Goal: Transaction & Acquisition: Purchase product/service

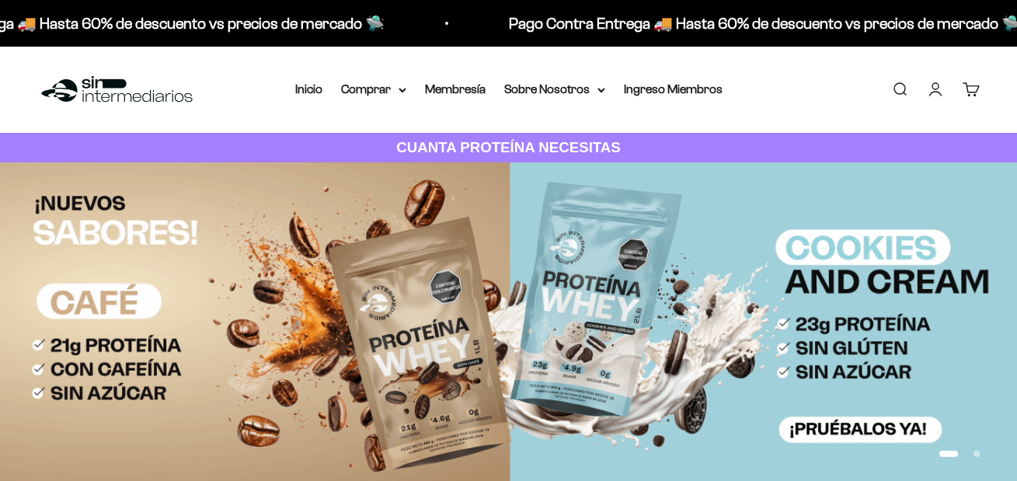
drag, startPoint x: 904, startPoint y: 91, endPoint x: 863, endPoint y: 110, distance: 45.5
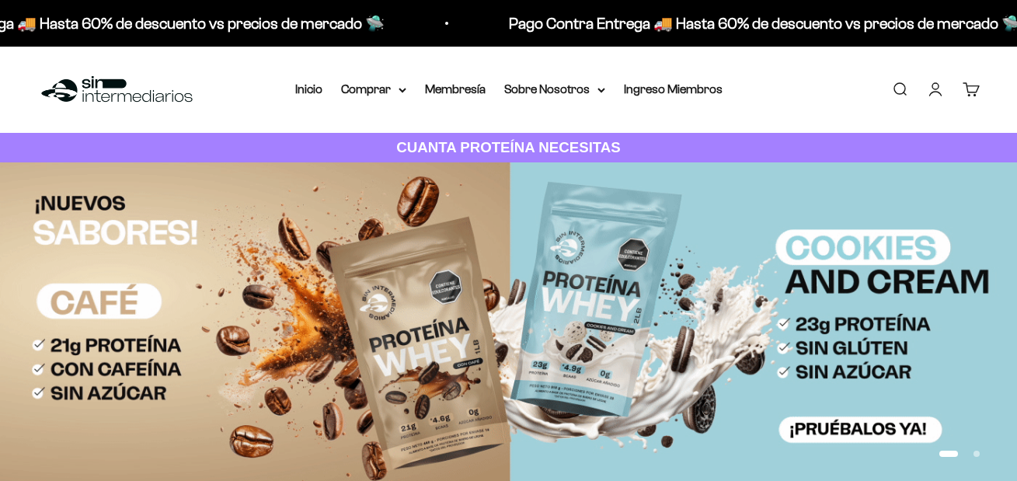
click at [903, 92] on link "Buscar" at bounding box center [900, 89] width 17 height 17
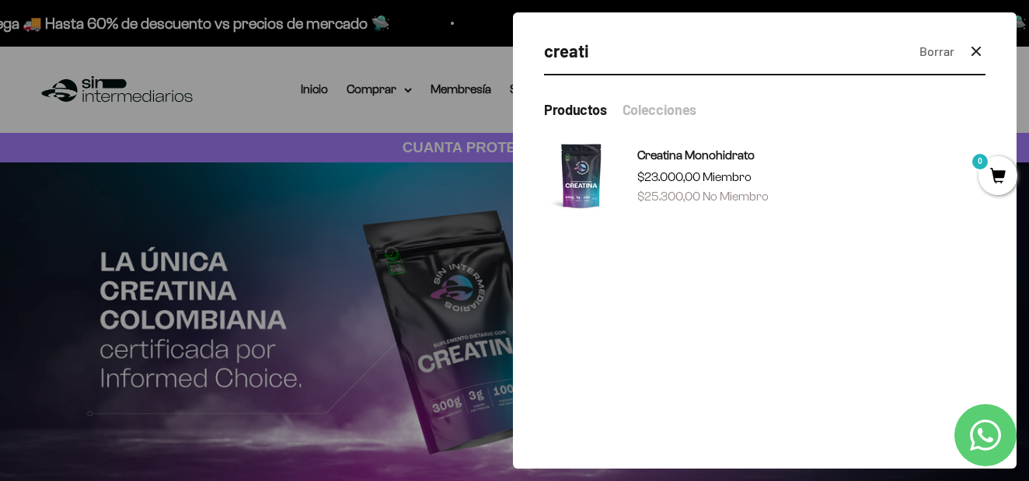
type input "creati"
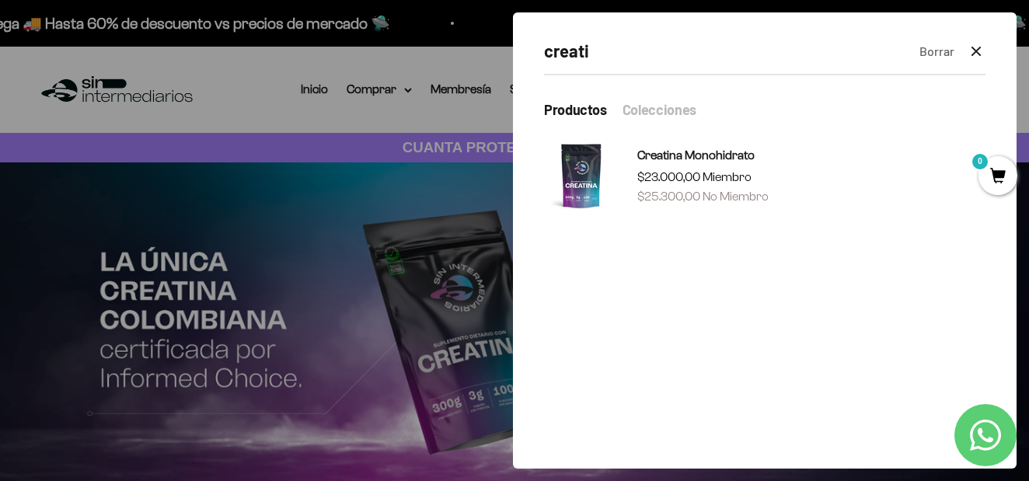
click at [336, 174] on div at bounding box center [514, 240] width 1029 height 481
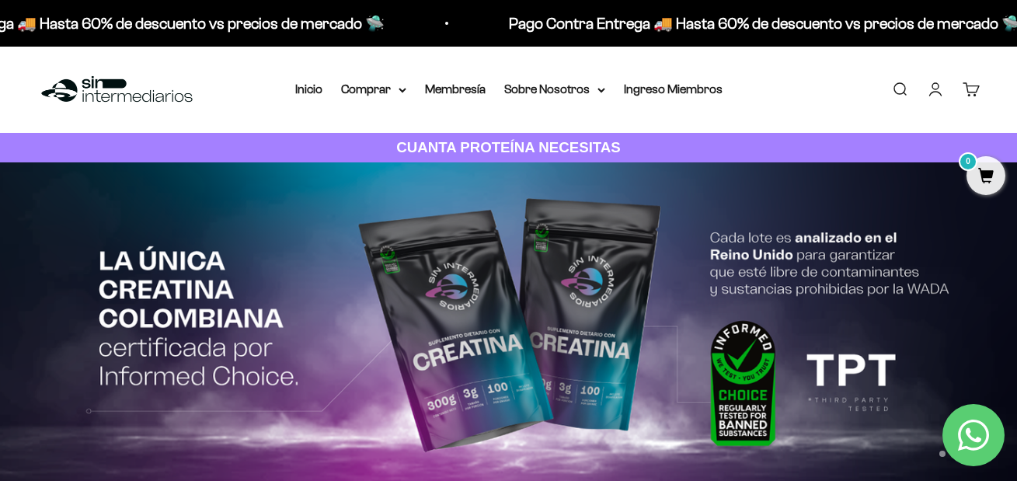
click at [441, 273] on img at bounding box center [508, 327] width 1017 height 331
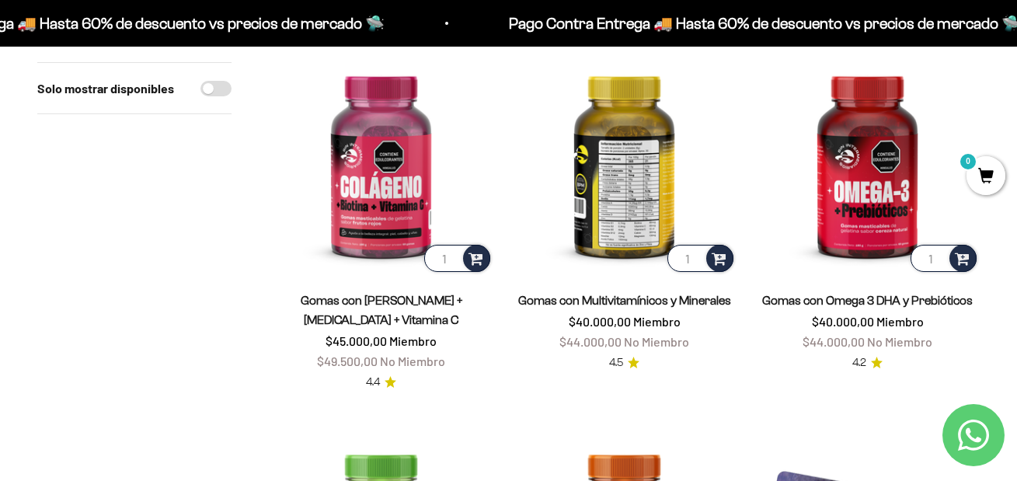
scroll to position [1166, 0]
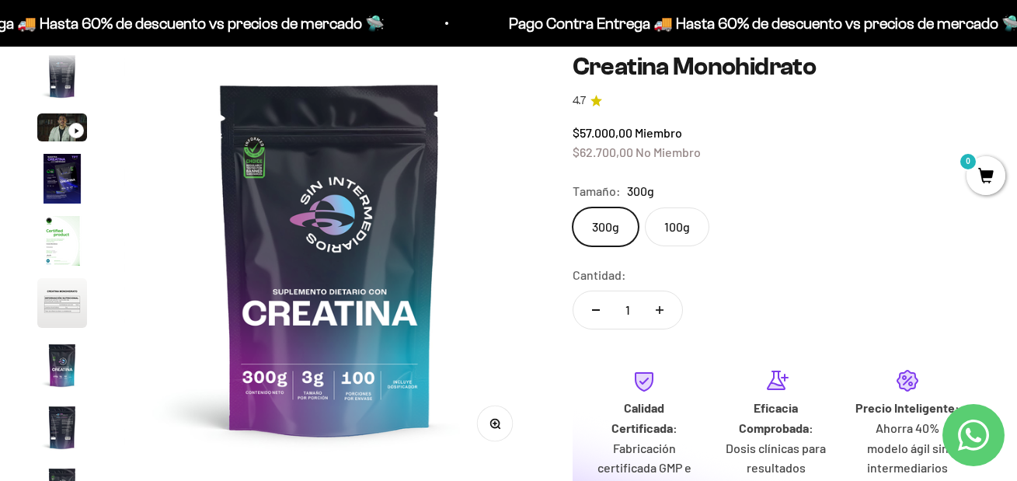
scroll to position [155, 0]
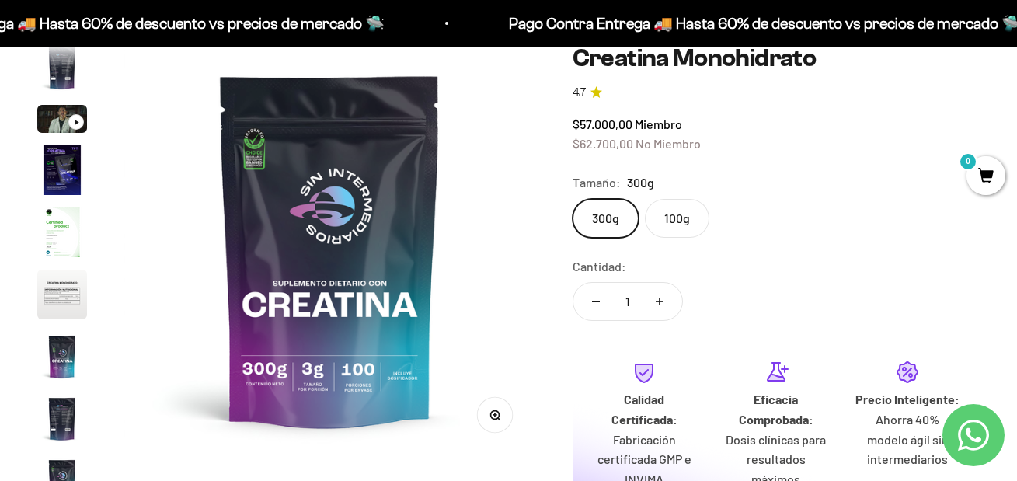
click at [675, 225] on label "100g" at bounding box center [677, 218] width 65 height 39
click at [573, 199] on input "100g" at bounding box center [572, 198] width 1 height 1
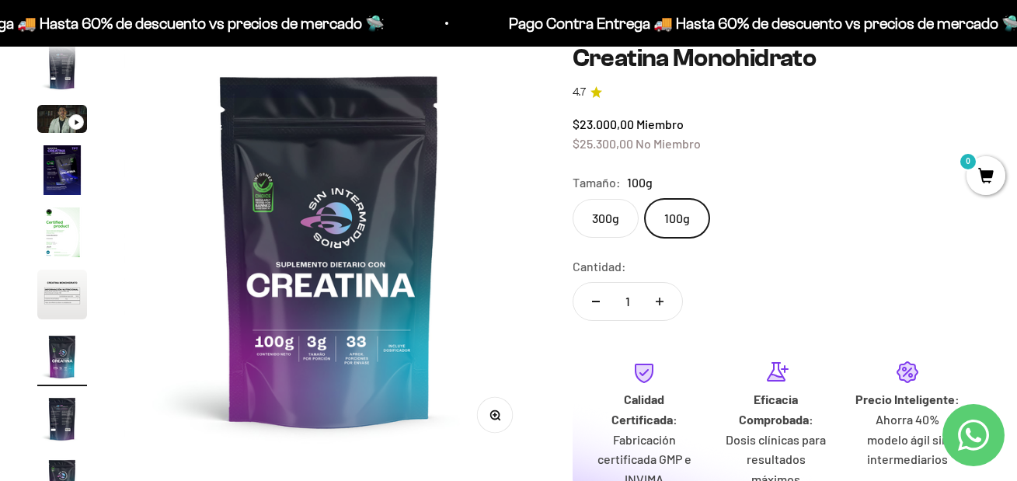
click at [606, 224] on label "300g" at bounding box center [606, 218] width 66 height 39
click at [573, 199] on input "300g" at bounding box center [572, 198] width 1 height 1
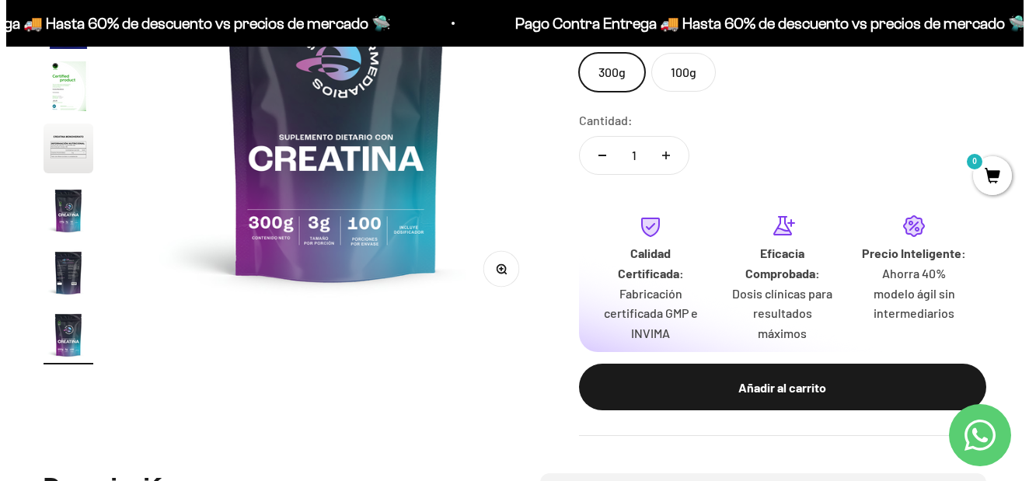
scroll to position [389, 0]
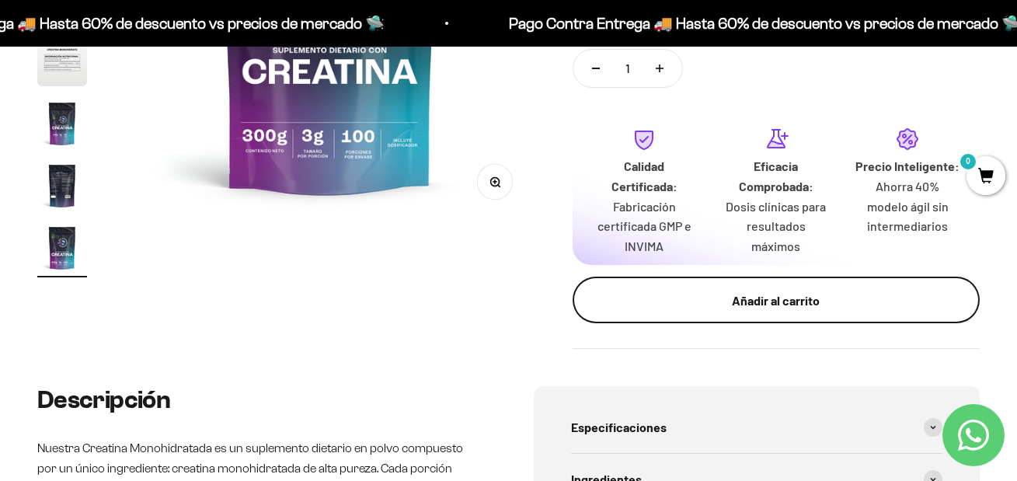
click at [781, 309] on div "Añadir al carrito" at bounding box center [776, 301] width 345 height 20
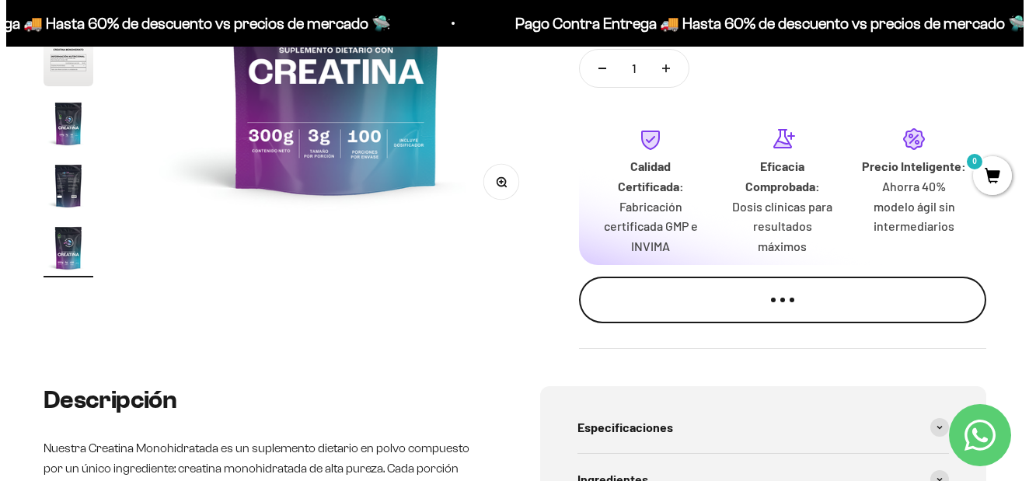
scroll to position [0, 3414]
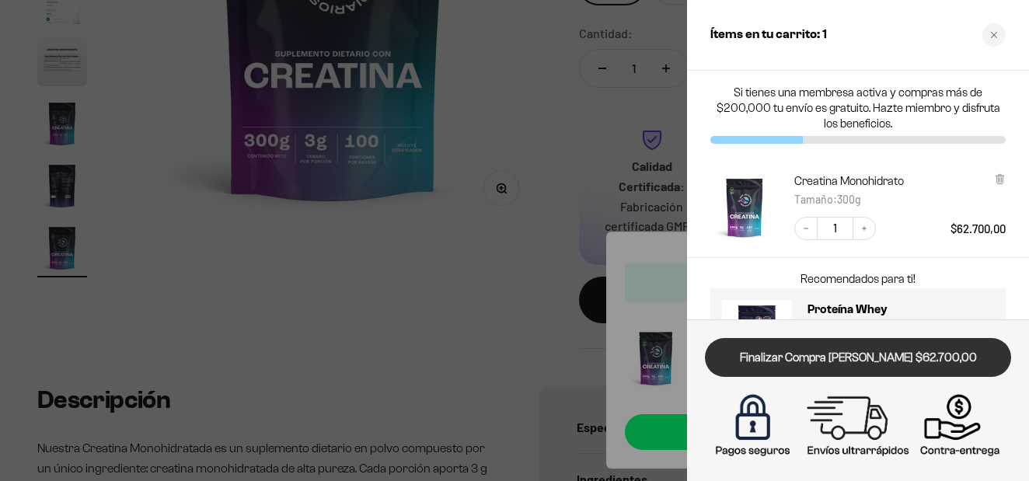
click at [843, 367] on link "Finalizar Compra Segura $62.700,00" at bounding box center [858, 358] width 306 height 40
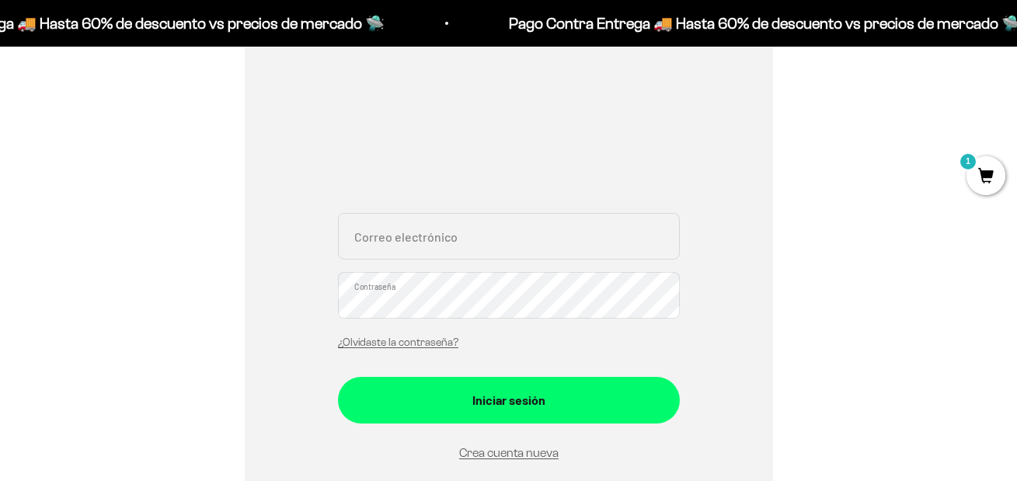
scroll to position [233, 0]
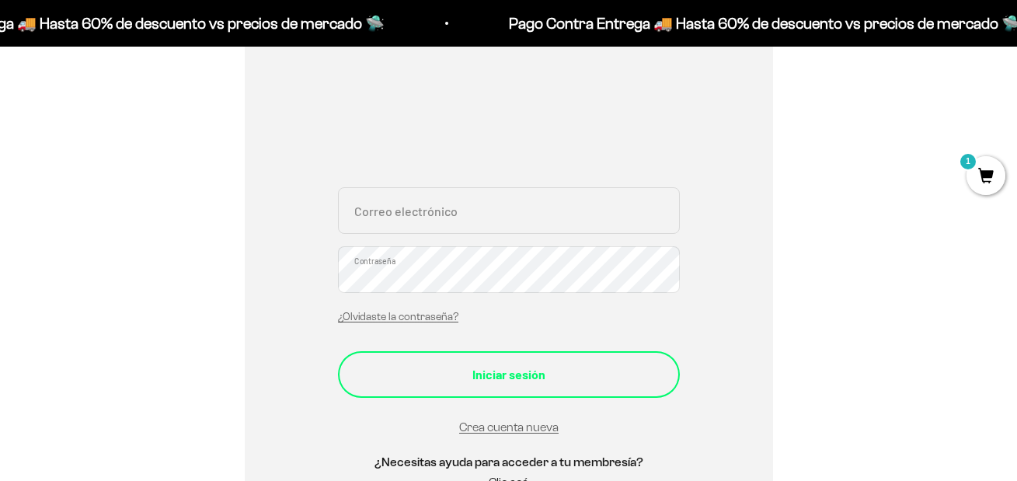
type input "shincapiecc@gmail.com"
click at [466, 365] on div "Iniciar sesión" at bounding box center [509, 375] width 280 height 20
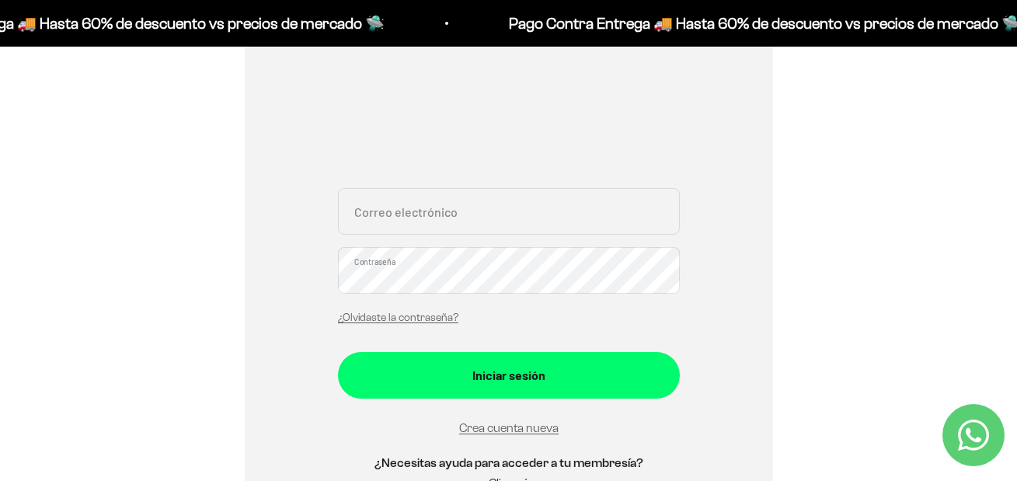
scroll to position [233, 0]
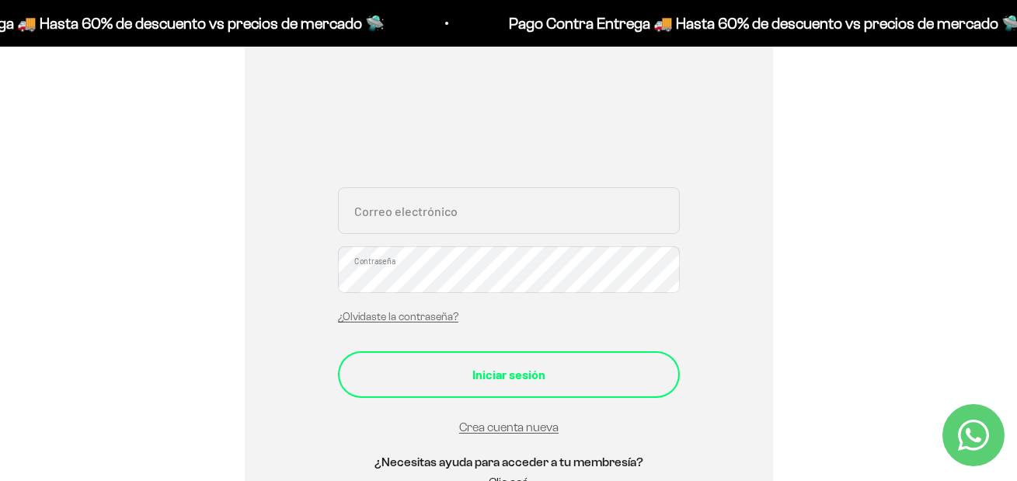
type input "[EMAIL_ADDRESS][DOMAIN_NAME]"
click at [475, 376] on div "Iniciar sesión" at bounding box center [509, 375] width 280 height 20
